Goal: Task Accomplishment & Management: Use online tool/utility

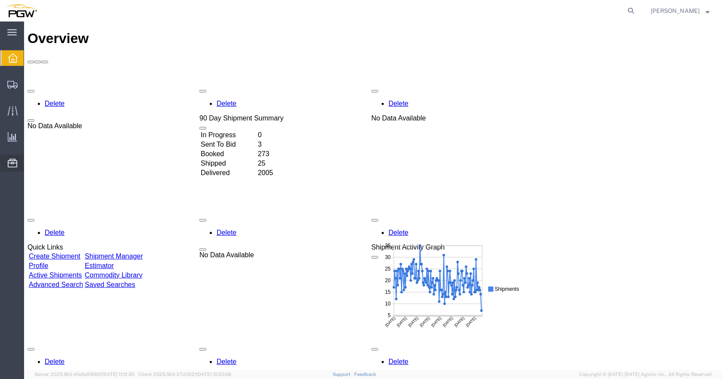
click at [0, 0] on span "Location Appointment" at bounding box center [0, 0] width 0 height 0
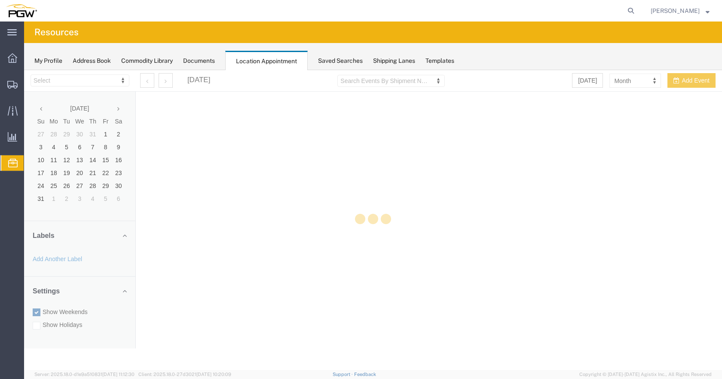
select select "28253"
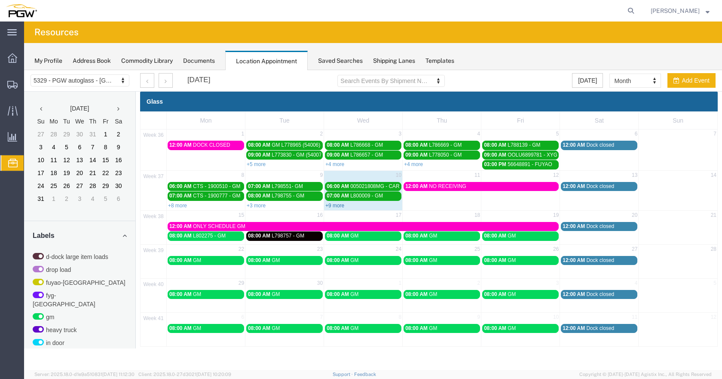
click at [335, 205] on link "+9 more" at bounding box center [334, 206] width 19 height 6
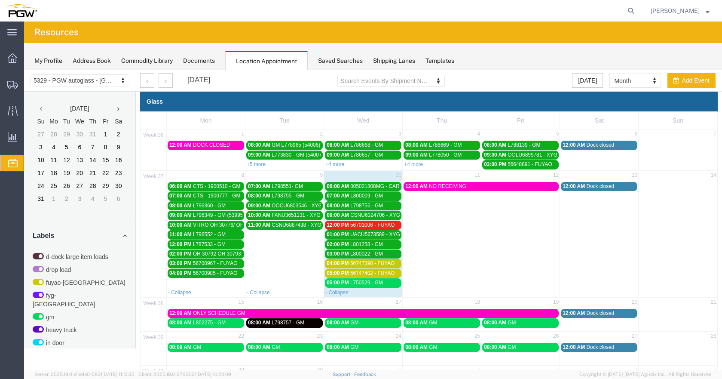
click at [383, 264] on span "56747390 - FUYAO" at bounding box center [372, 263] width 45 height 6
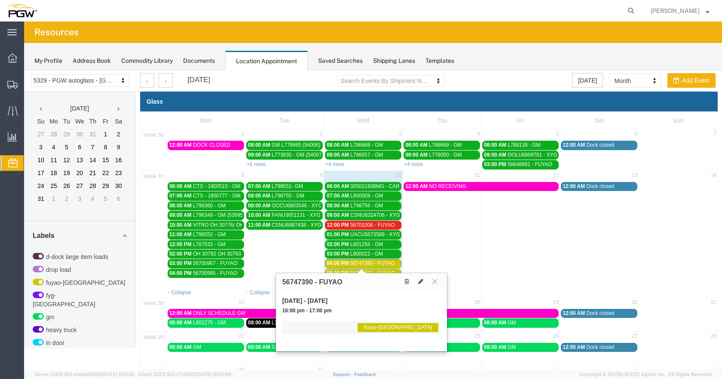
click at [388, 261] on span "56747390 - FUYAO" at bounding box center [372, 263] width 45 height 6
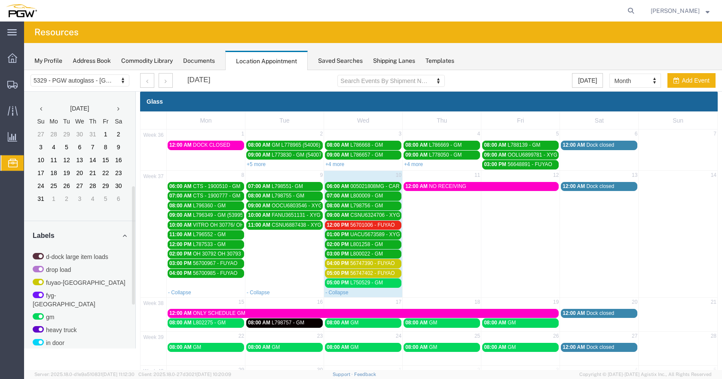
scroll to position [206, 0]
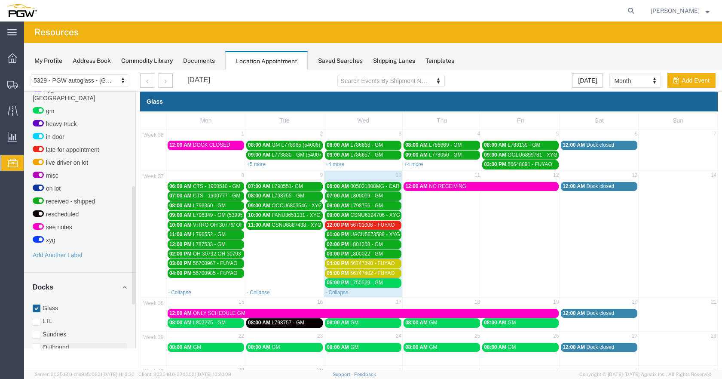
click at [34, 344] on div at bounding box center [37, 348] width 8 height 8
click at [24, 70] on input "Outbound" at bounding box center [24, 70] width 0 height 0
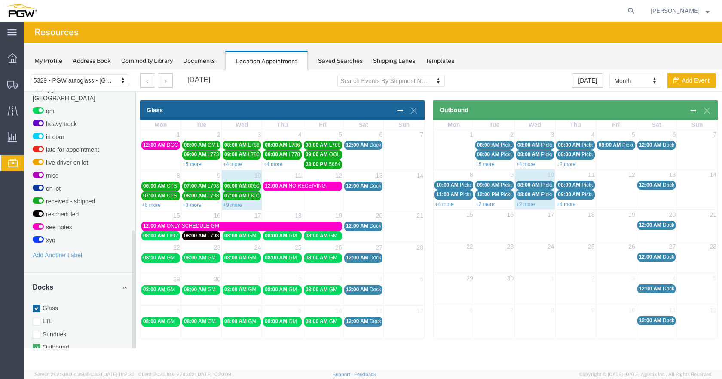
scroll to position [301, 0]
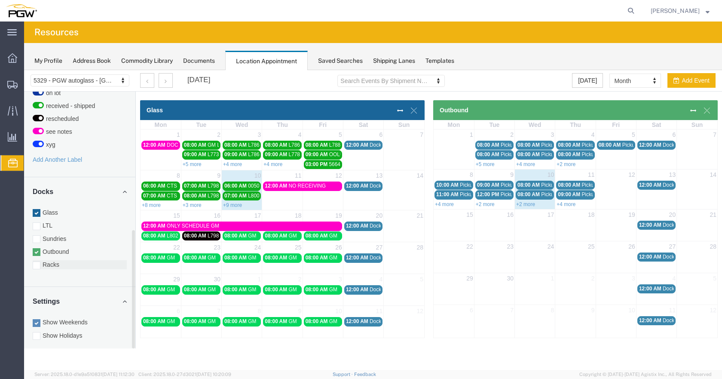
click at [40, 261] on div at bounding box center [37, 265] width 8 height 8
click at [24, 70] on input "Racks" at bounding box center [24, 70] width 0 height 0
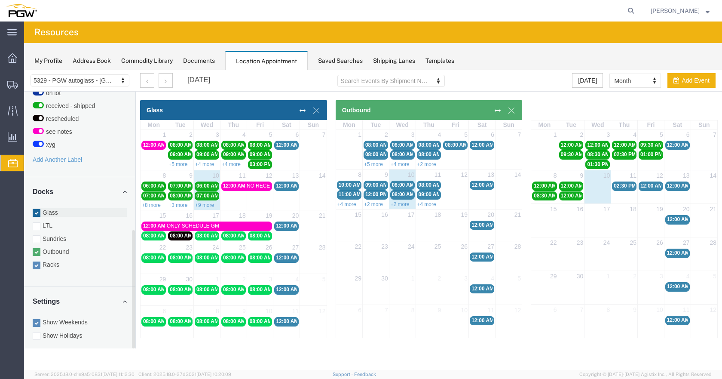
click at [37, 209] on div at bounding box center [37, 213] width 8 height 8
click at [24, 70] on input "Glass" at bounding box center [24, 70] width 0 height 0
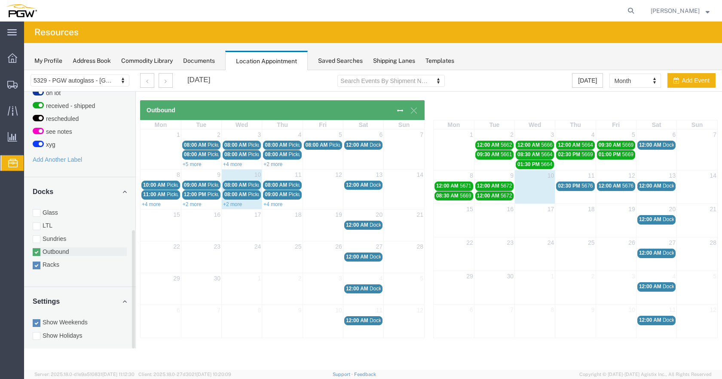
click at [40, 248] on div at bounding box center [37, 252] width 8 height 8
click at [24, 70] on input "Outbound" at bounding box center [24, 70] width 0 height 0
